Goal: Find specific page/section: Find specific page/section

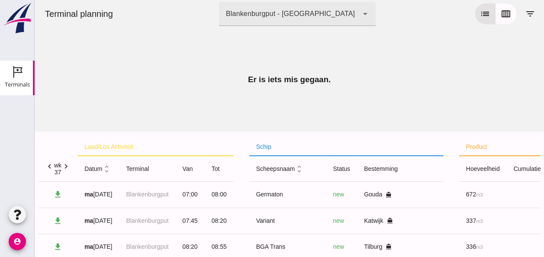
click at [66, 167] on icon "chevron_right" at bounding box center [65, 166] width 9 height 9
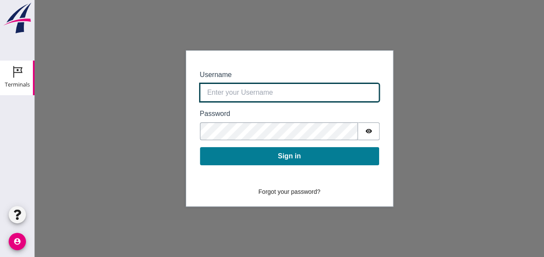
type input "0390.shp+bon@vanoord.com"
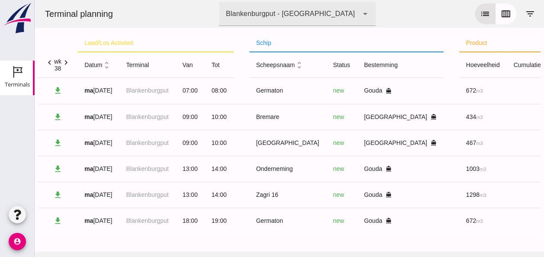
scroll to position [1, 0]
